Goal: Check status

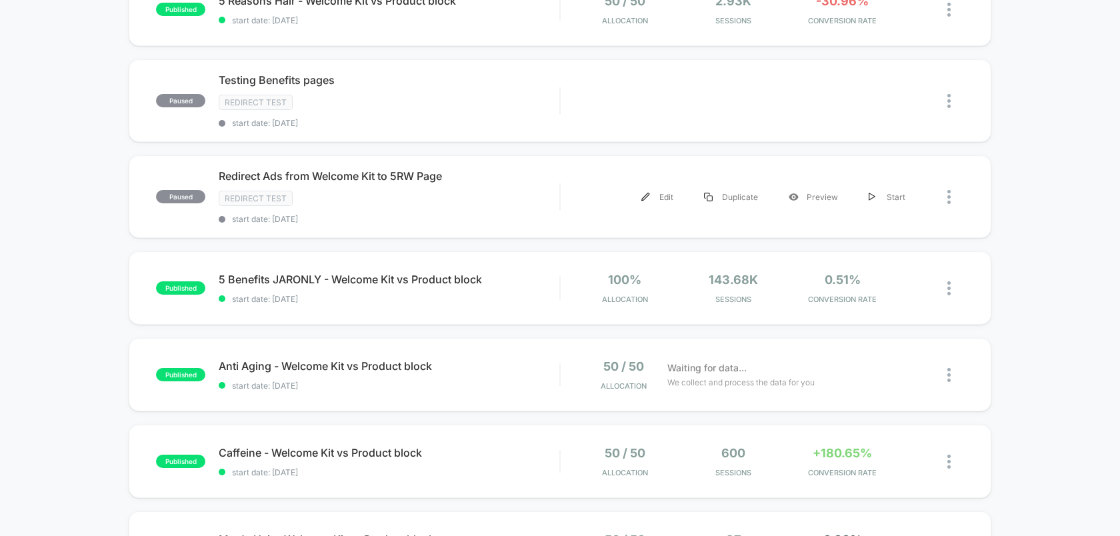
scroll to position [415, 0]
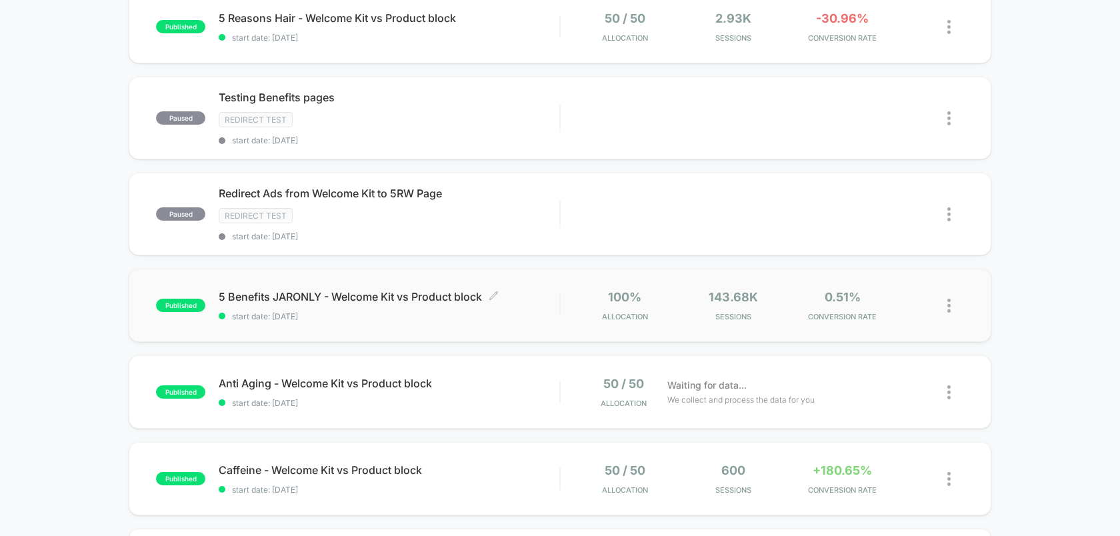
click at [447, 301] on span "5 Benefits JARONLY - Welcome Kit vs Product block Click to edit experience deta…" at bounding box center [389, 296] width 341 height 13
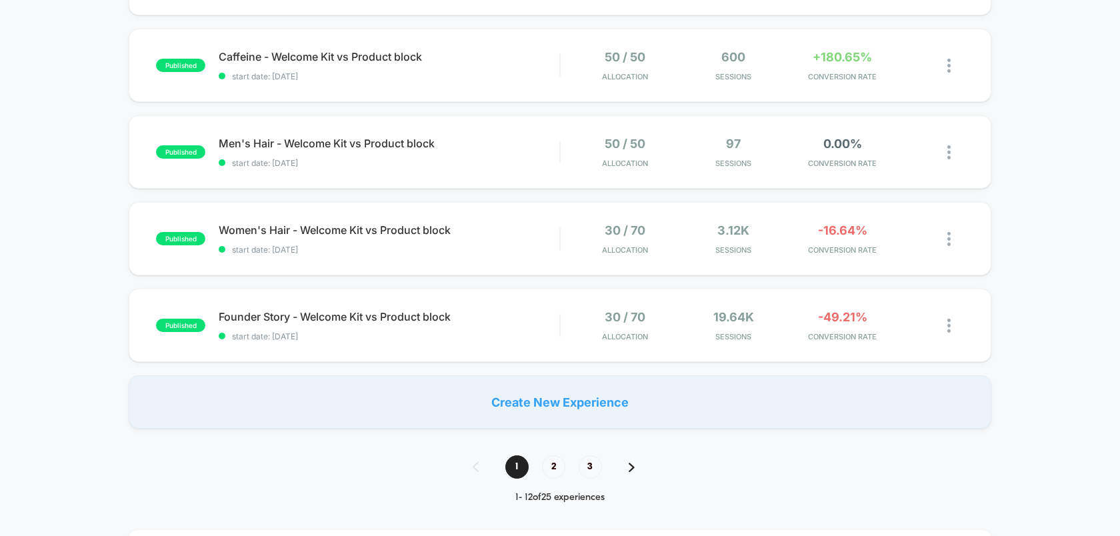
scroll to position [827, 0]
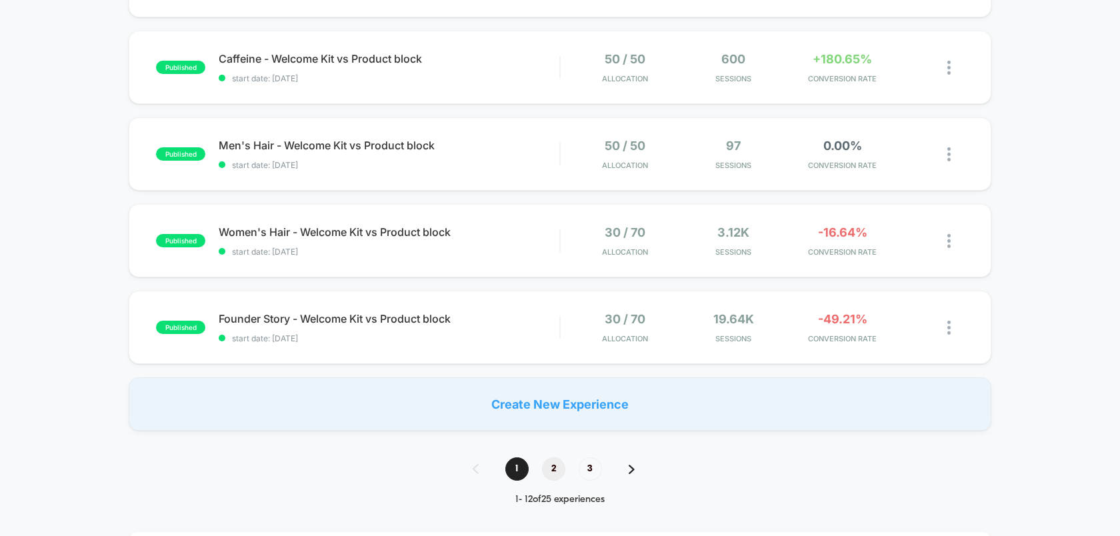
click at [551, 475] on span "2" at bounding box center [553, 468] width 23 height 23
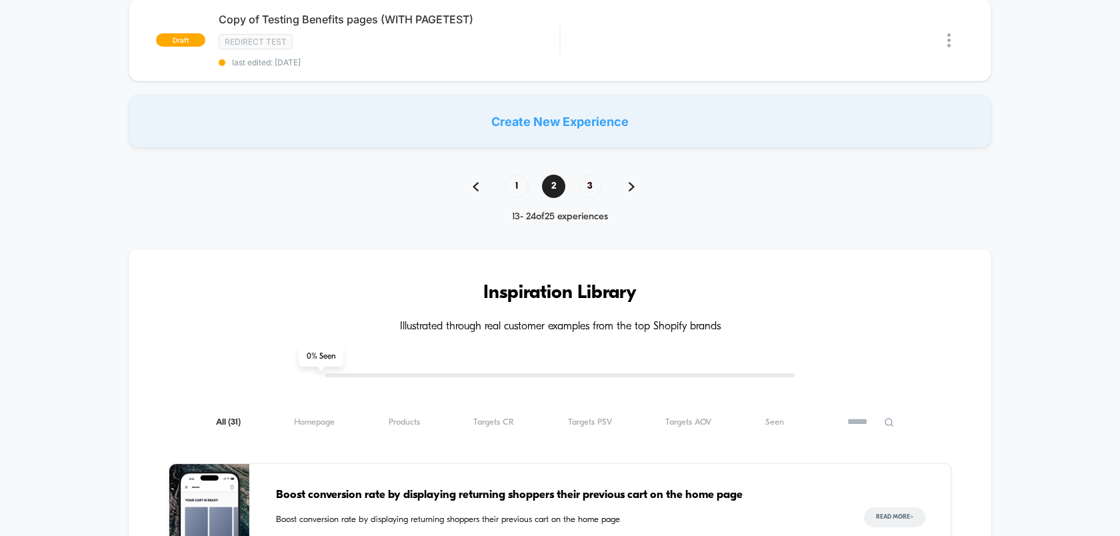
scroll to position [1169, 0]
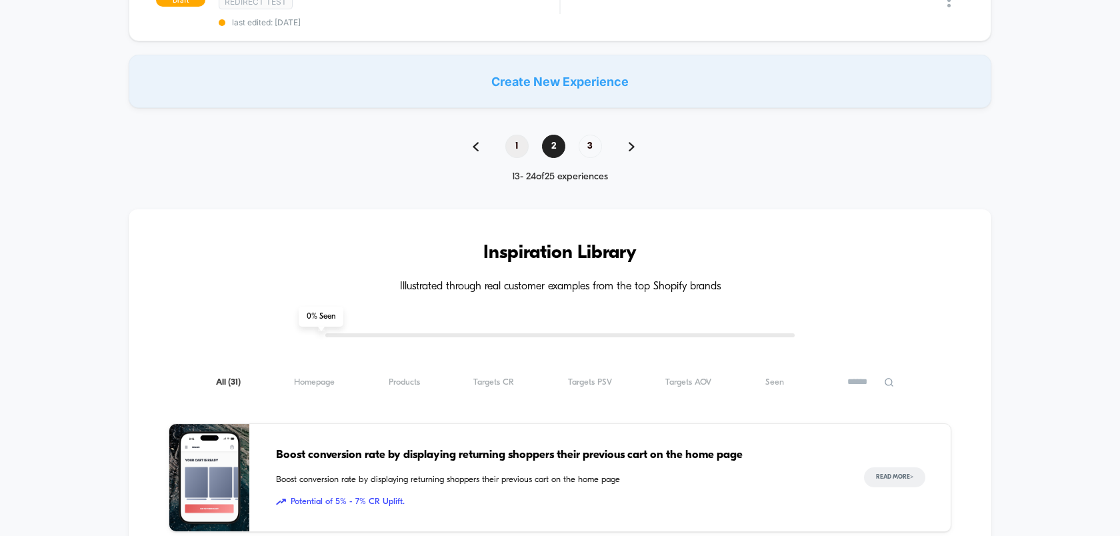
click at [517, 143] on span "1" at bounding box center [516, 146] width 23 height 23
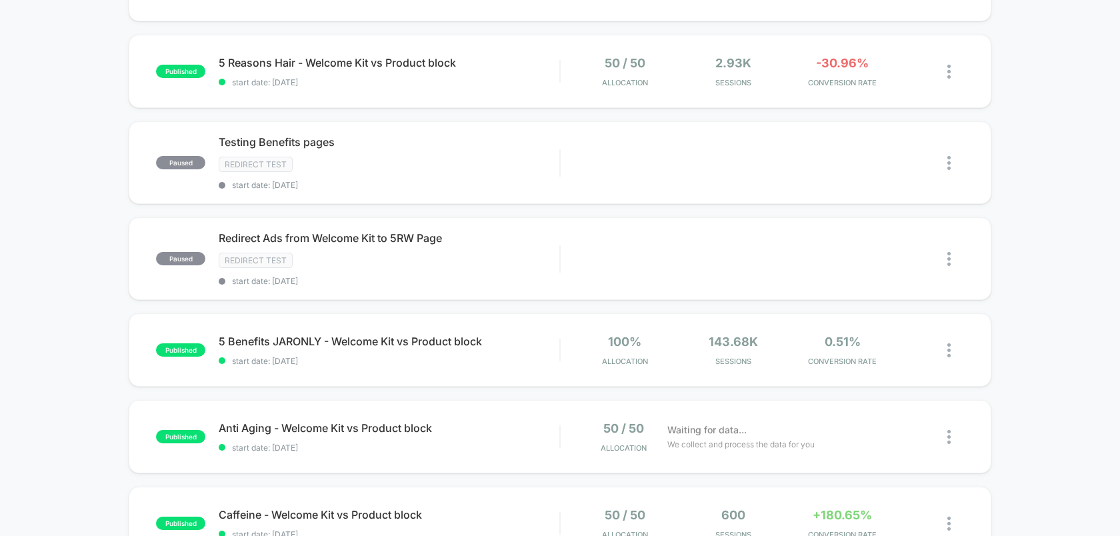
scroll to position [381, 0]
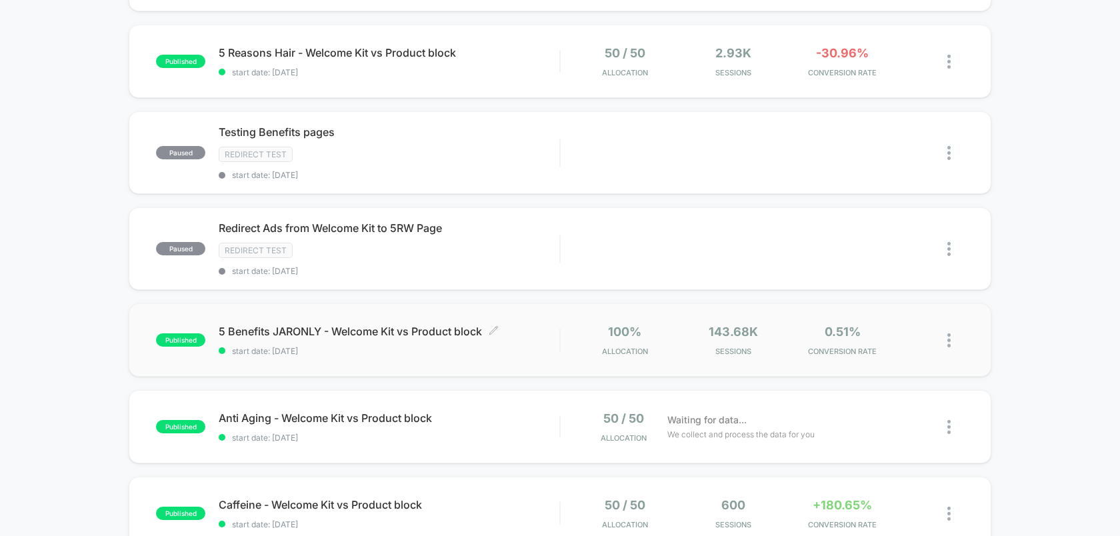
click at [425, 356] on span "start date: [DATE]" at bounding box center [389, 351] width 341 height 10
